Goal: Task Accomplishment & Management: Manage account settings

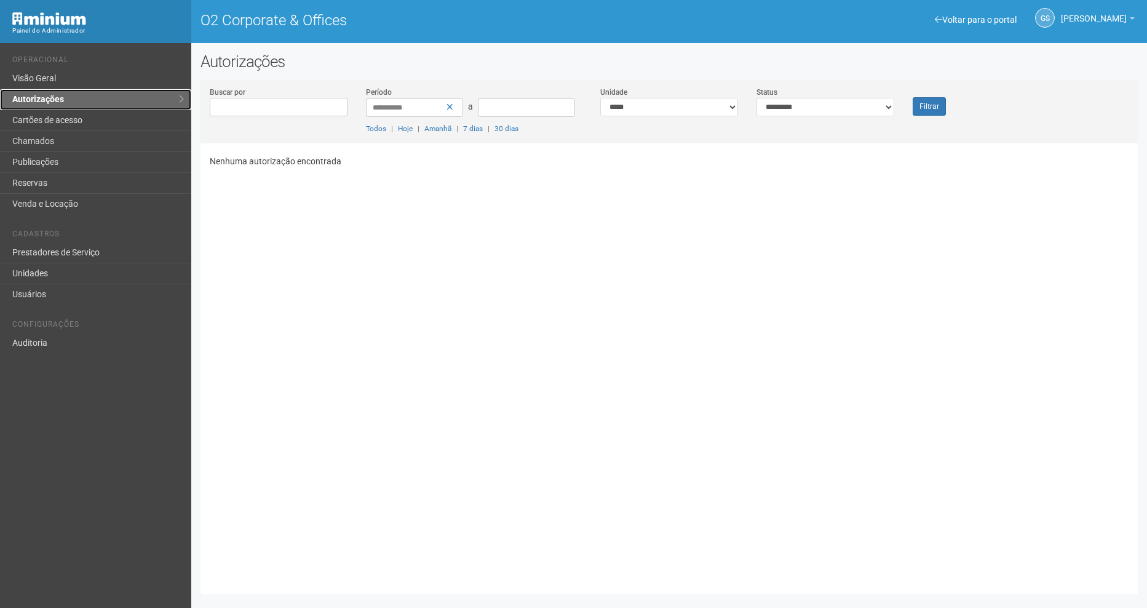
drag, startPoint x: 0, startPoint y: 0, endPoint x: 55, endPoint y: 105, distance: 118.0
click at [55, 105] on link "Autorizações" at bounding box center [95, 99] width 191 height 21
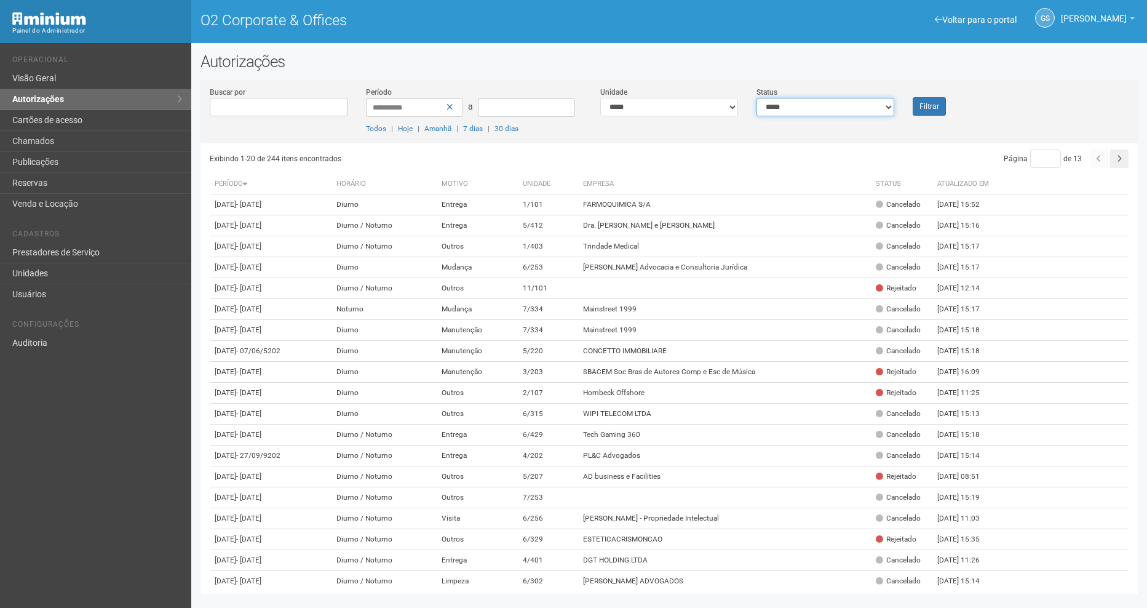
click at [846, 106] on select "**********" at bounding box center [825, 107] width 138 height 18
select select "*"
click at [756, 98] on select "**********" at bounding box center [825, 107] width 138 height 18
click at [922, 101] on button "Filtrar" at bounding box center [929, 106] width 33 height 18
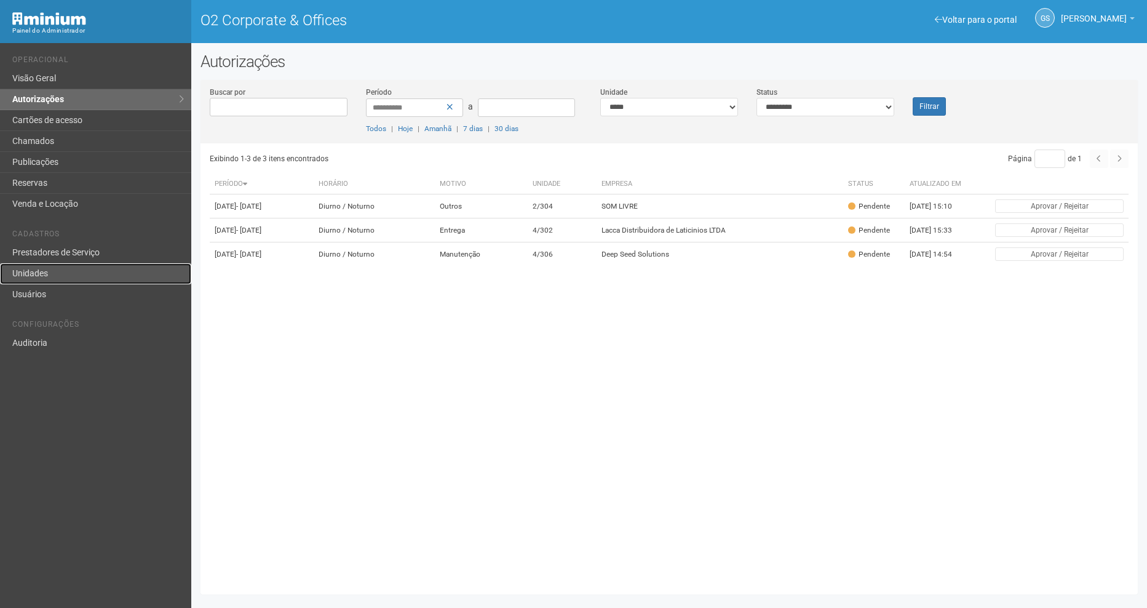
click at [63, 279] on link "Unidades" at bounding box center [95, 273] width 191 height 21
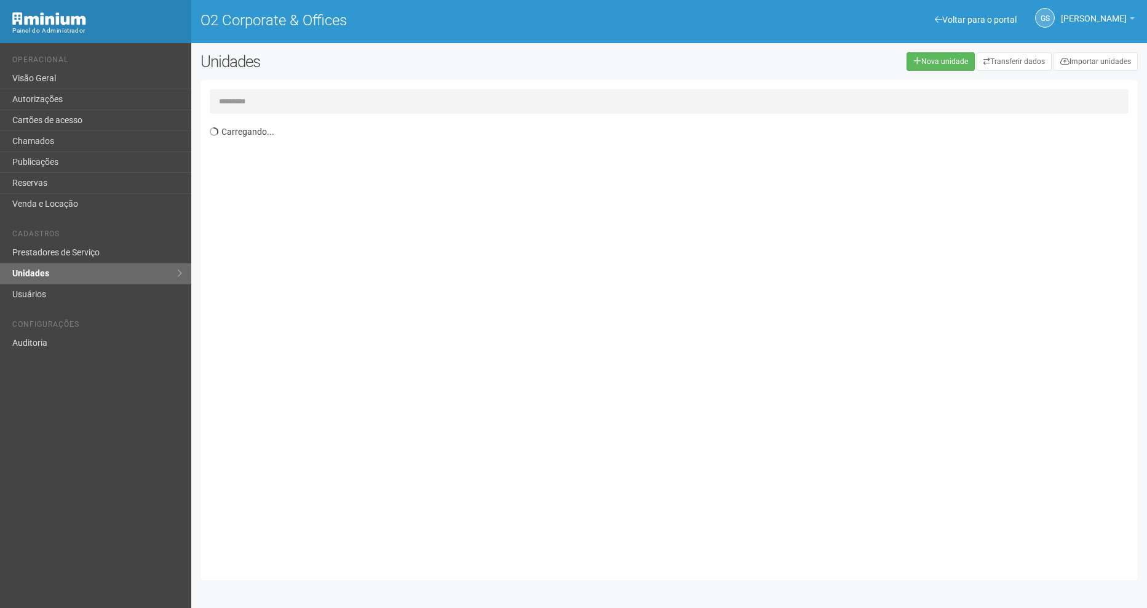
click at [280, 94] on input "text" at bounding box center [669, 101] width 919 height 25
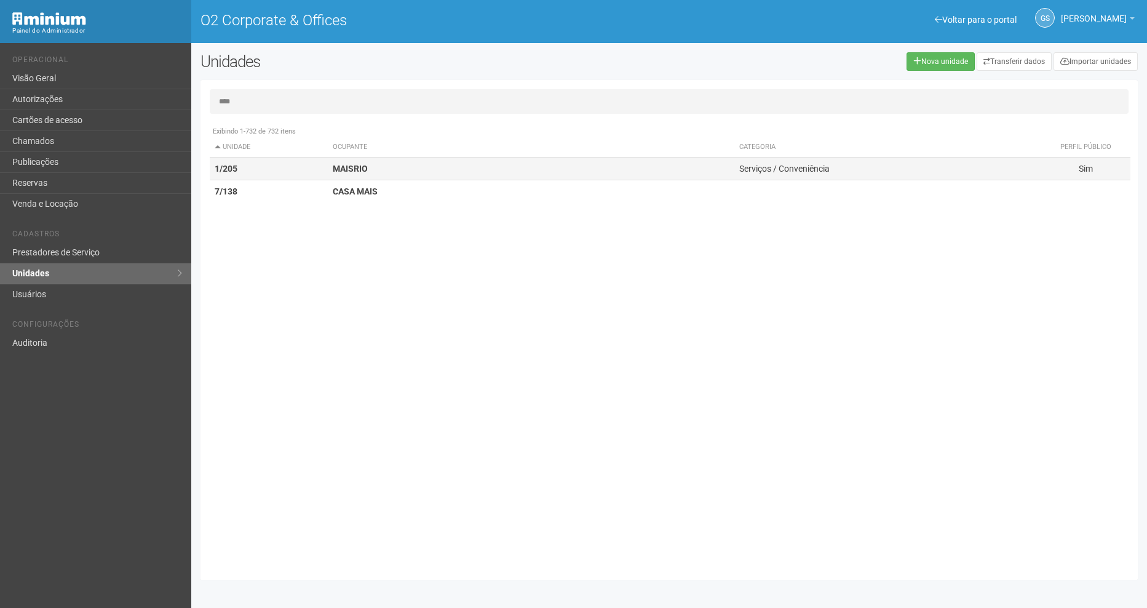
type input "****"
click at [365, 170] on strong "MAISRIO" at bounding box center [350, 169] width 35 height 10
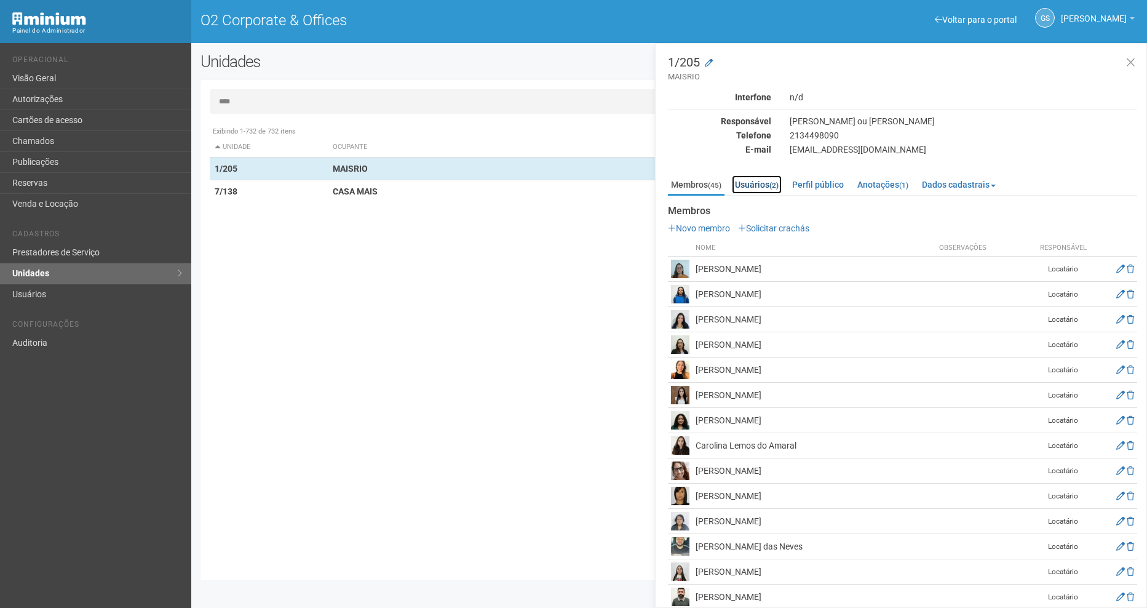
click at [744, 185] on link "Usuários (2)" at bounding box center [757, 184] width 50 height 18
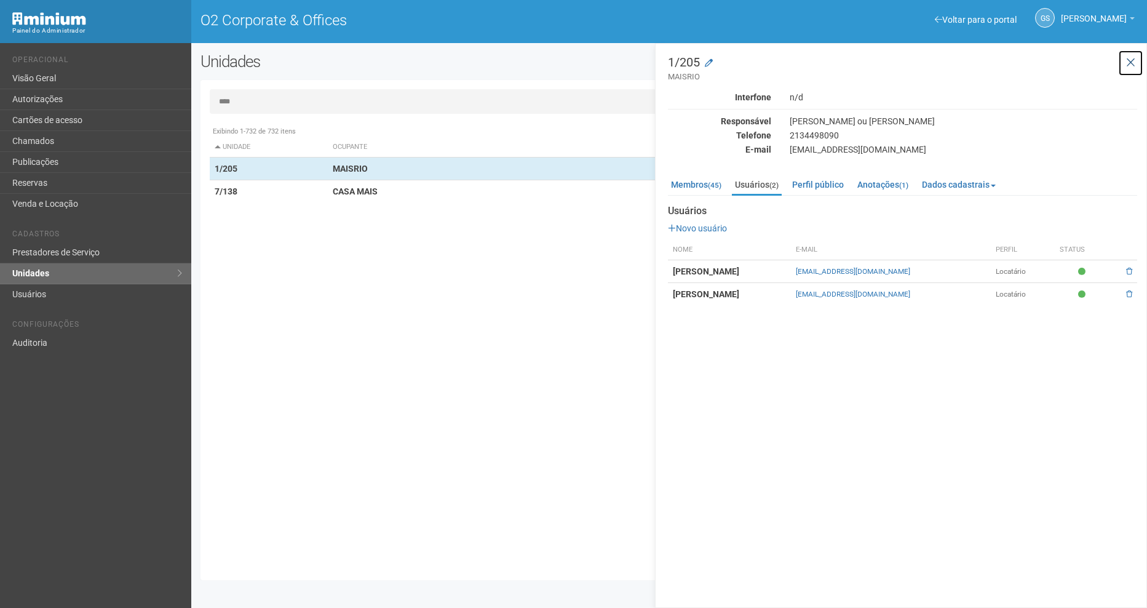
click at [1130, 64] on icon at bounding box center [1130, 63] width 9 height 12
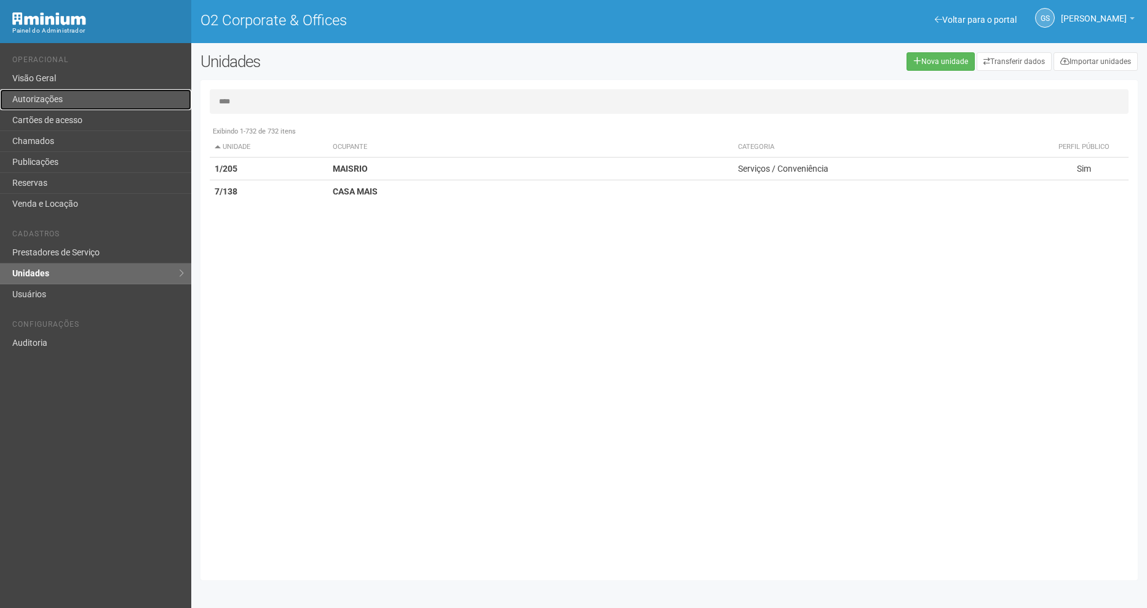
click at [57, 108] on link "Autorizações" at bounding box center [95, 99] width 191 height 21
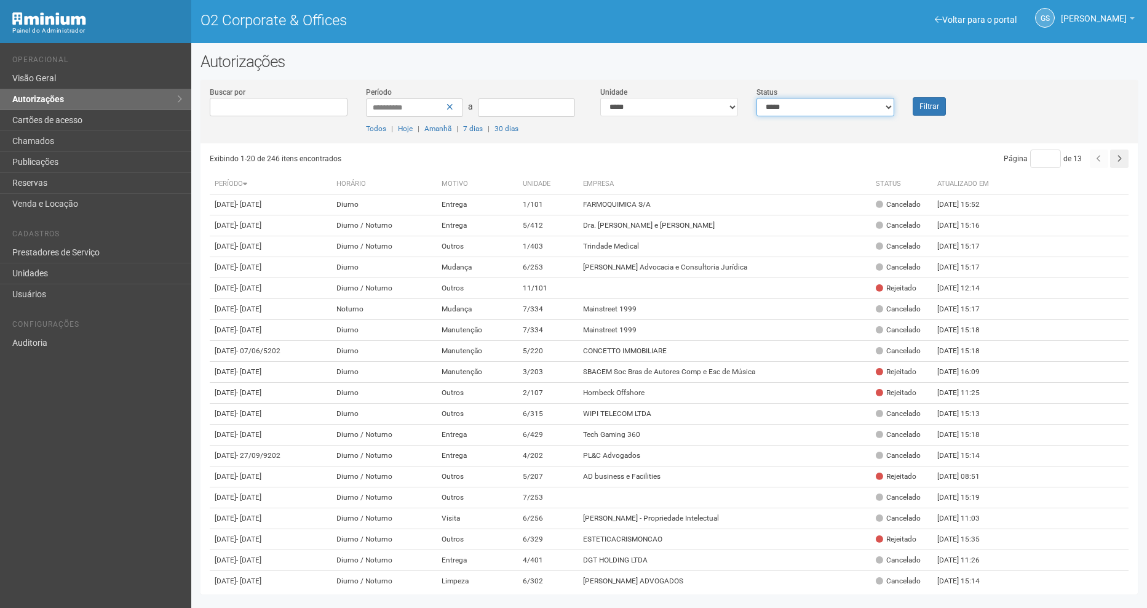
click at [831, 108] on select "**********" at bounding box center [825, 107] width 138 height 18
select select "*"
click at [756, 98] on select "**********" at bounding box center [825, 107] width 138 height 18
click at [929, 100] on button "Filtrar" at bounding box center [929, 106] width 33 height 18
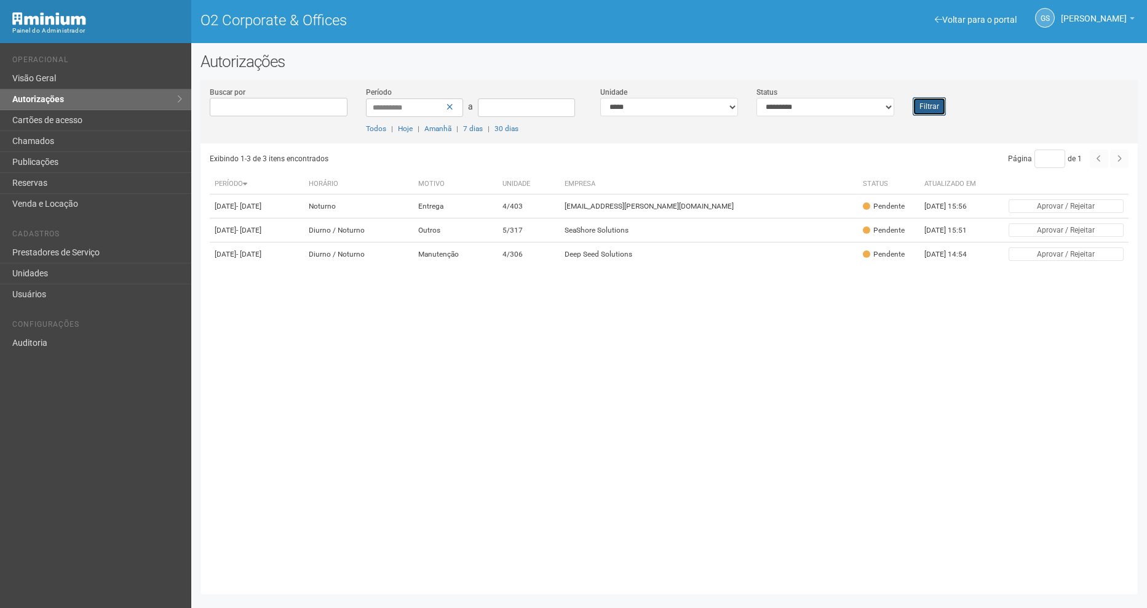
click at [916, 109] on button "Filtrar" at bounding box center [929, 106] width 33 height 18
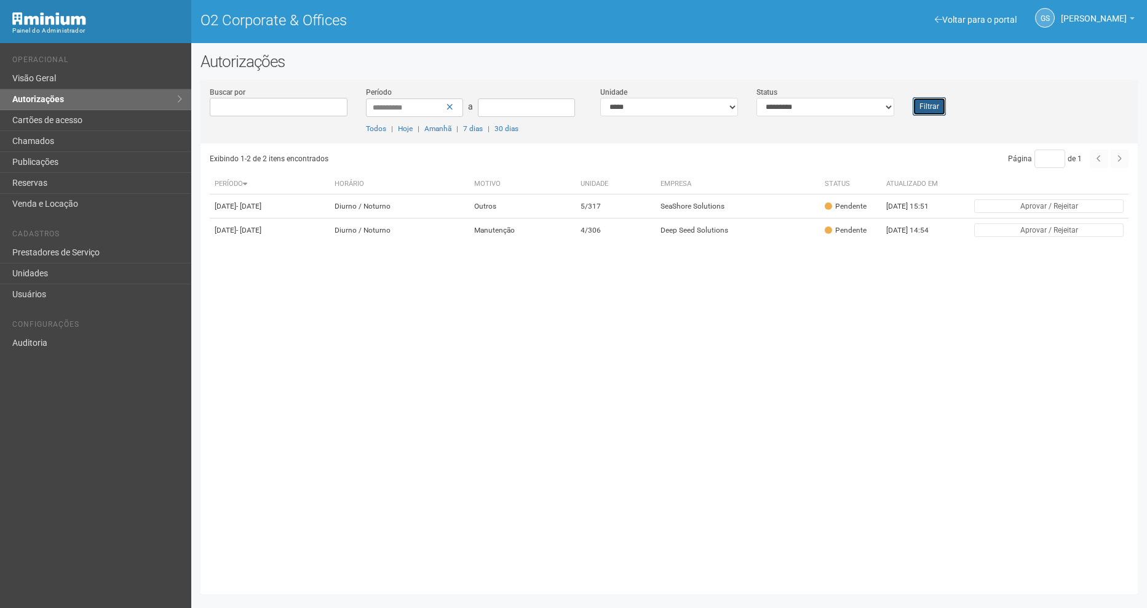
click at [924, 98] on button "Filtrar" at bounding box center [929, 106] width 33 height 18
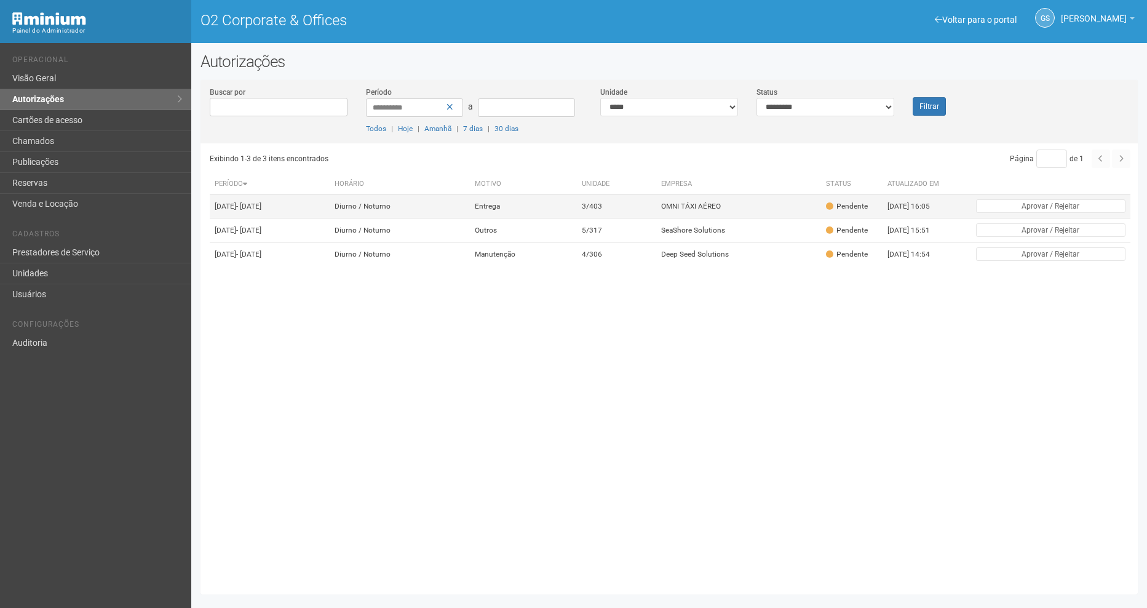
click at [577, 207] on td "Entrega" at bounding box center [523, 206] width 107 height 24
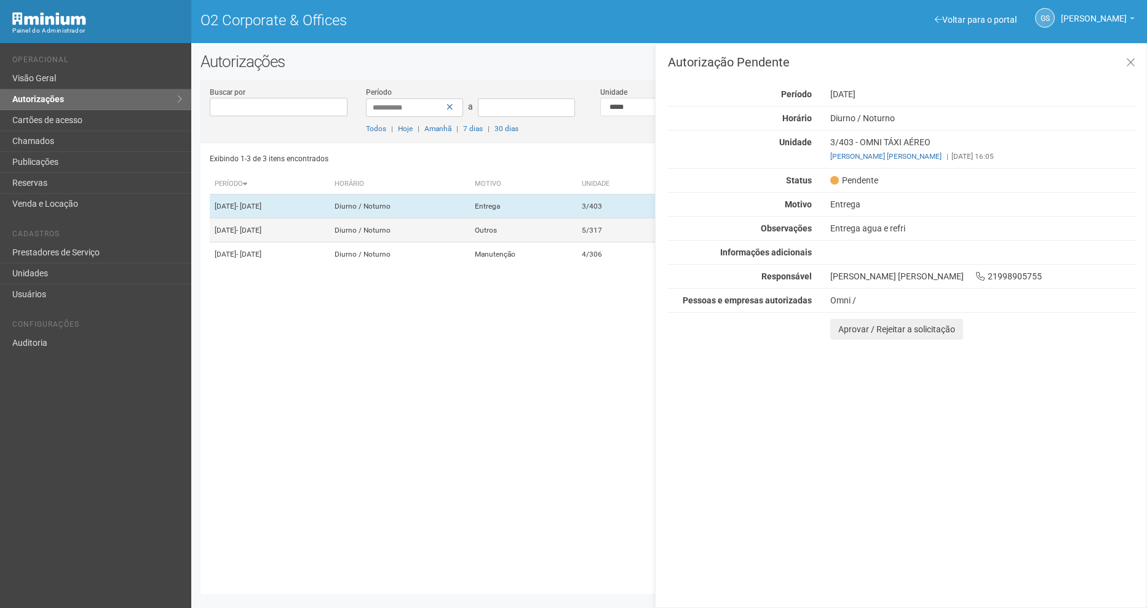
click at [577, 231] on td "Outros" at bounding box center [523, 230] width 107 height 24
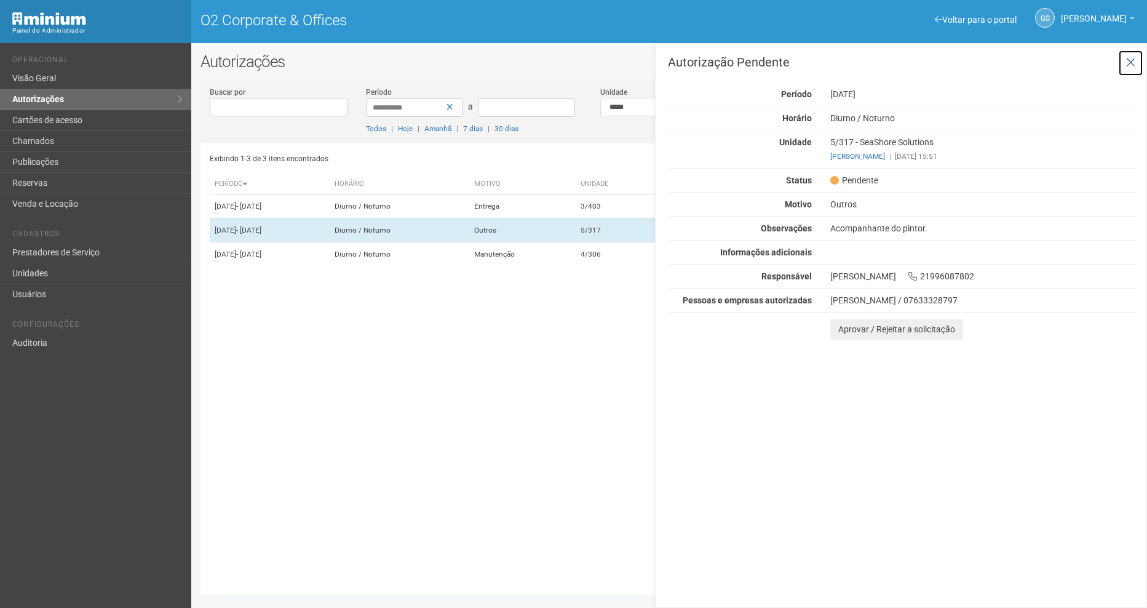
click at [1127, 71] on button at bounding box center [1130, 63] width 25 height 26
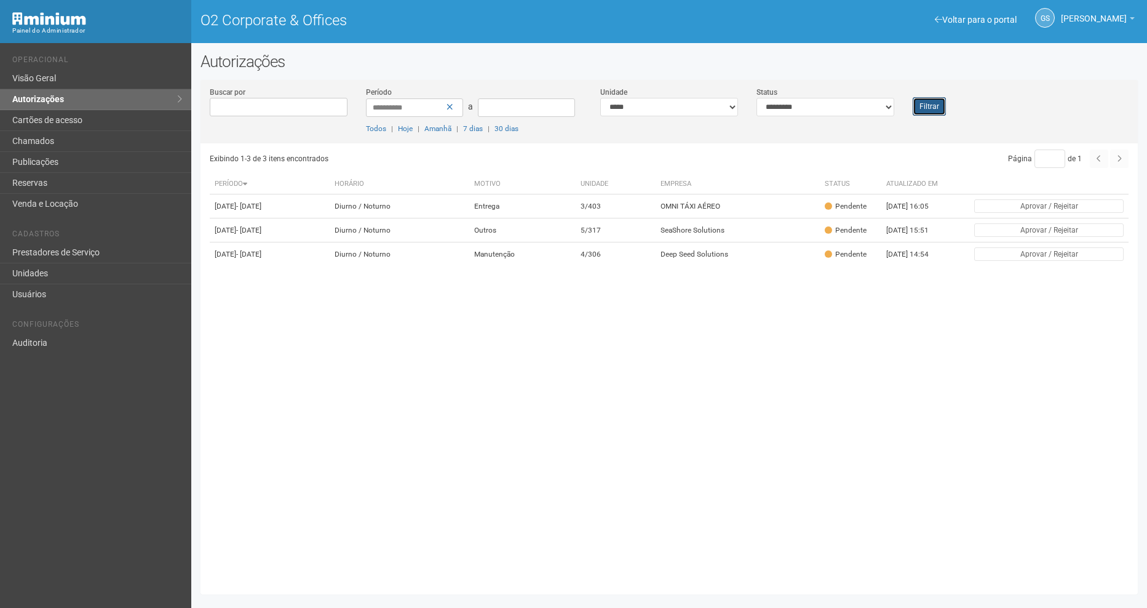
click at [920, 100] on button "Filtrar" at bounding box center [929, 106] width 33 height 18
click at [938, 101] on button "Filtrar" at bounding box center [929, 106] width 33 height 18
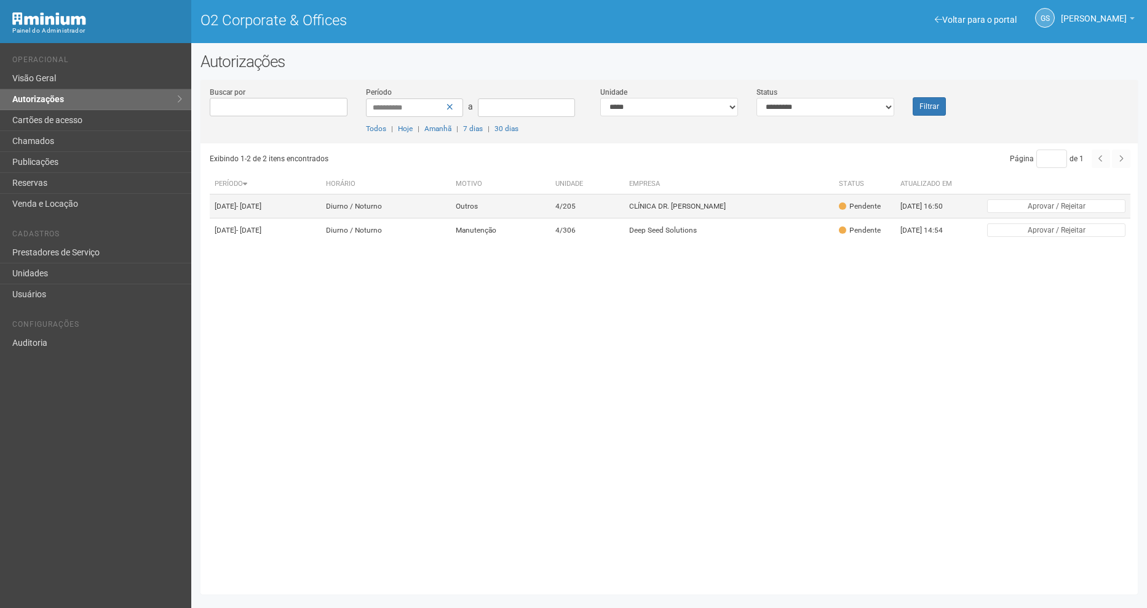
click at [659, 207] on td "CLÍNICA DR. BRUNO LANDIM" at bounding box center [729, 206] width 210 height 24
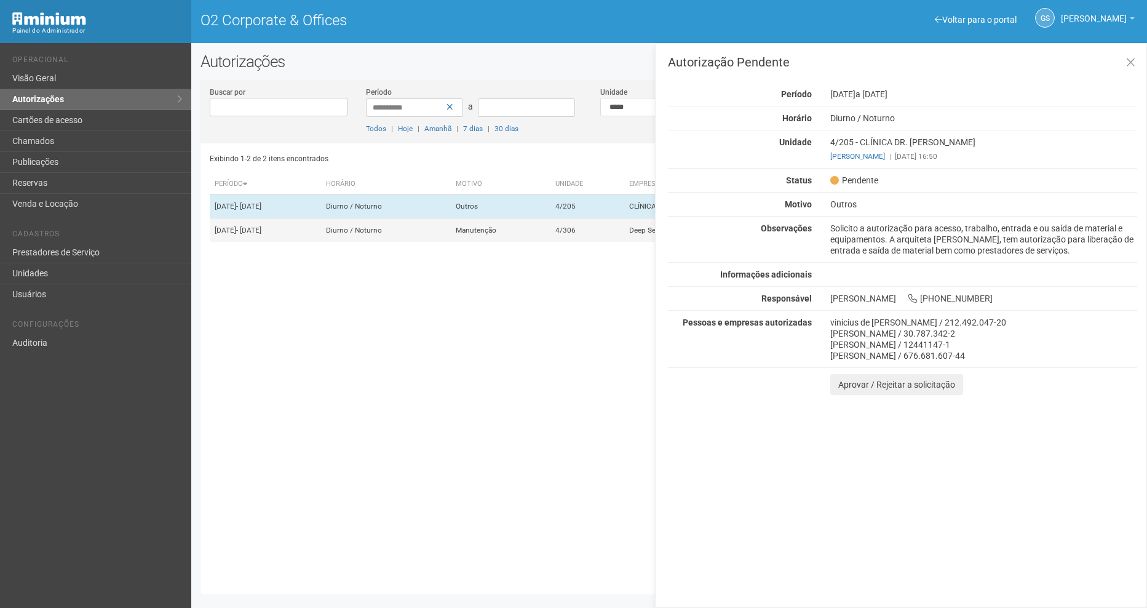
click at [550, 234] on td "Manutenção" at bounding box center [501, 230] width 100 height 24
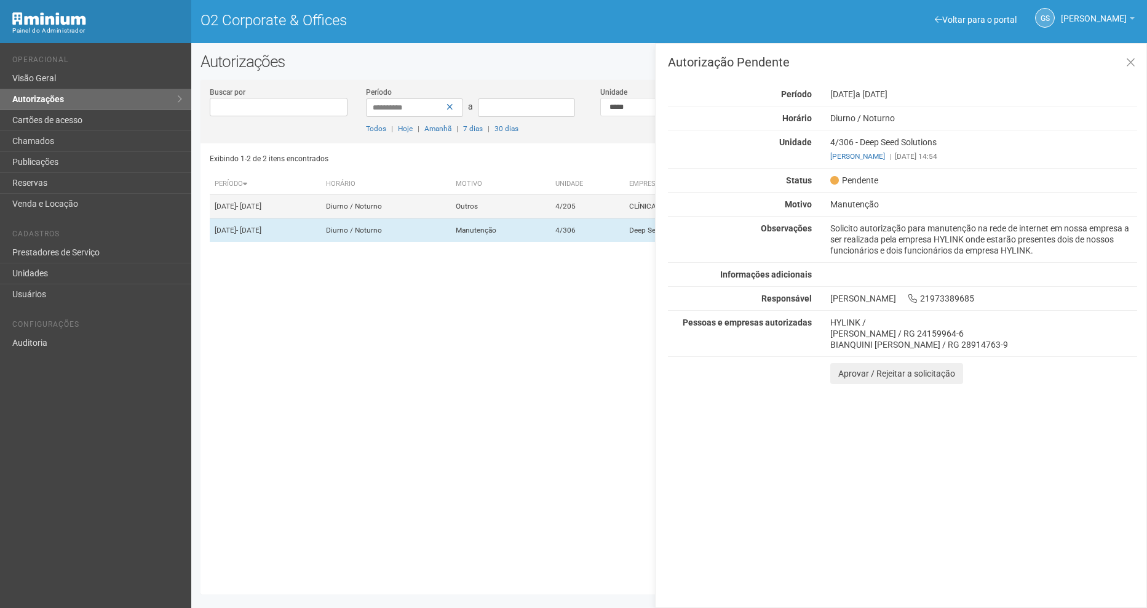
click at [544, 204] on td "Outros" at bounding box center [501, 206] width 100 height 24
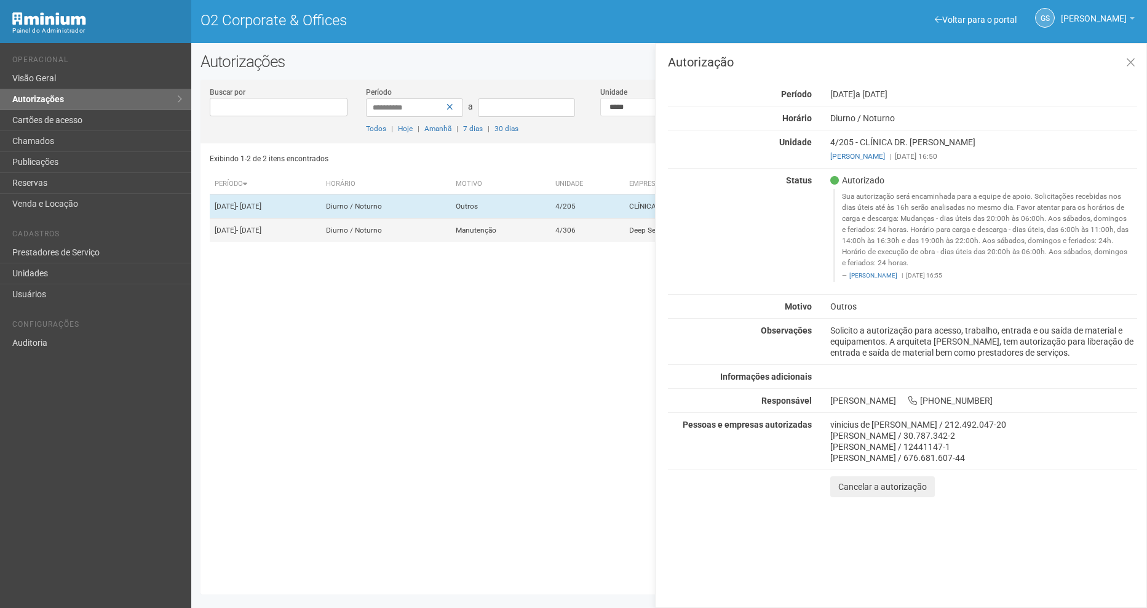
click at [550, 226] on td "Manutenção" at bounding box center [501, 230] width 100 height 24
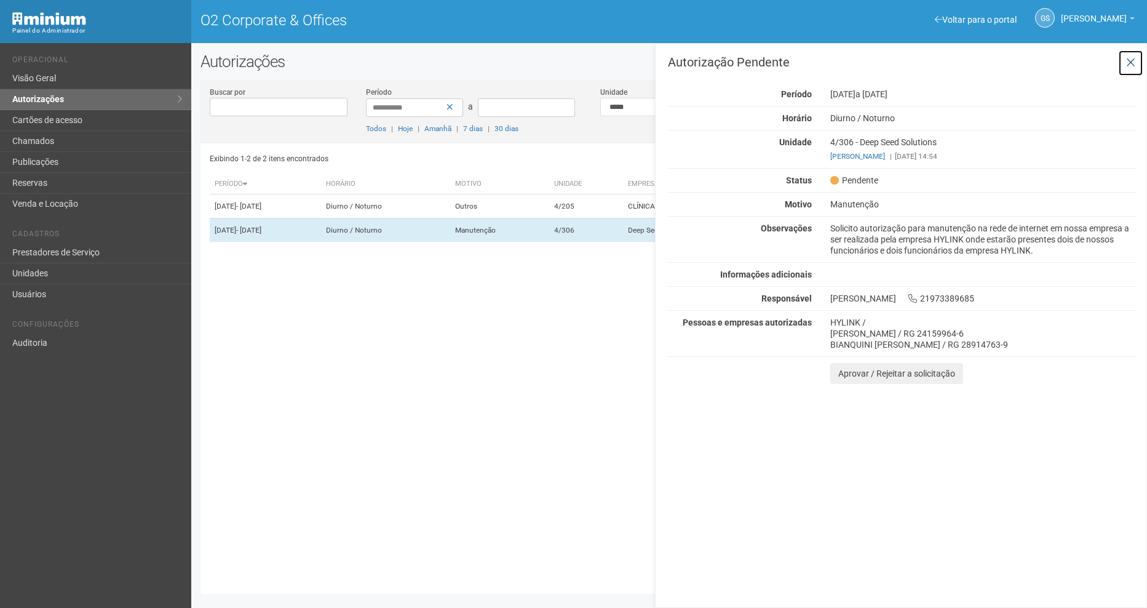
click at [1127, 58] on icon at bounding box center [1130, 63] width 9 height 12
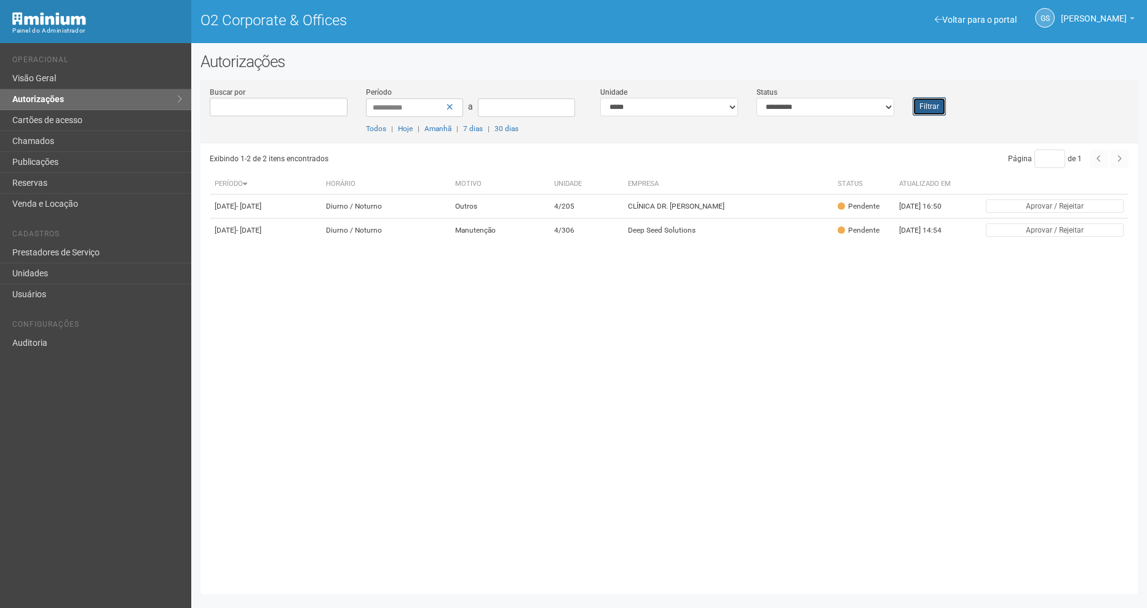
click at [936, 105] on button "Filtrar" at bounding box center [929, 106] width 33 height 18
click at [928, 109] on button "Filtrar" at bounding box center [929, 106] width 33 height 18
click at [936, 107] on button "Filtrar" at bounding box center [929, 106] width 33 height 18
click at [933, 108] on button "Filtrar" at bounding box center [929, 106] width 33 height 18
click at [929, 104] on button "Filtrar" at bounding box center [929, 106] width 33 height 18
